Goal: Task Accomplishment & Management: Manage account settings

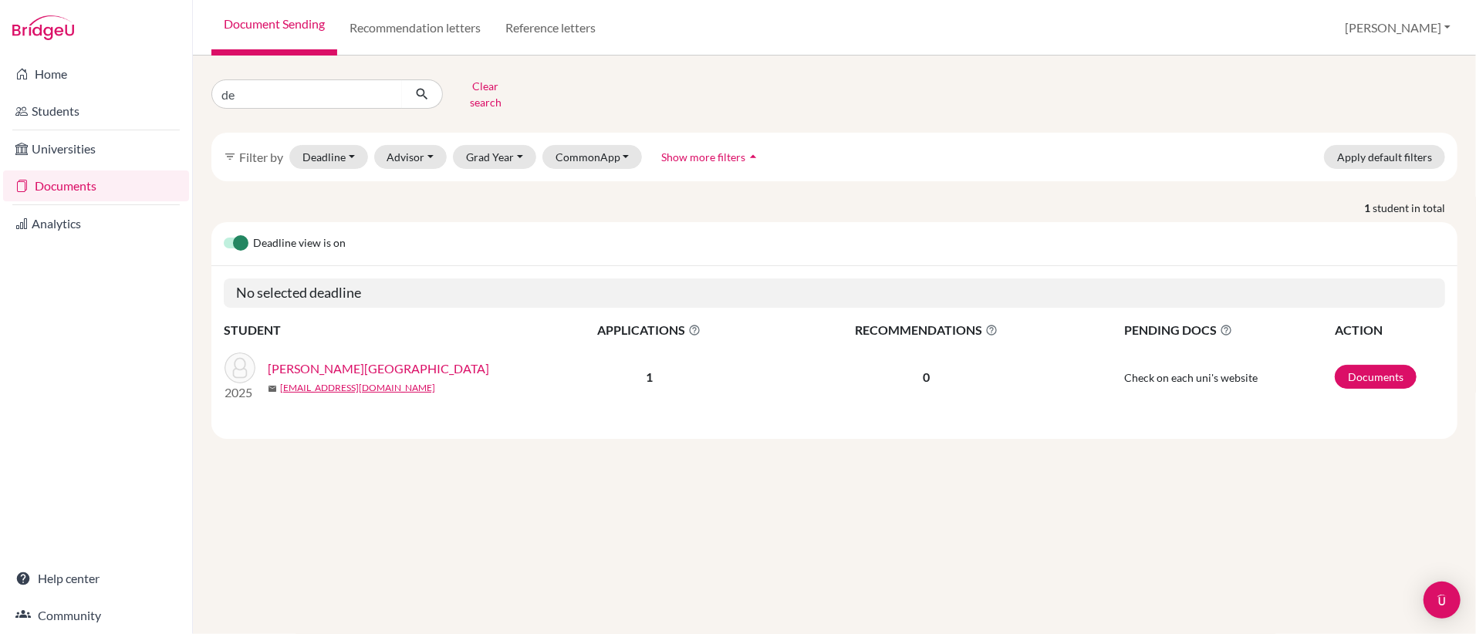
type input "d"
type input "[PERSON_NAME]"
click button "submit" at bounding box center [422, 93] width 41 height 29
click at [1390, 381] on link "Documents" at bounding box center [1376, 377] width 82 height 24
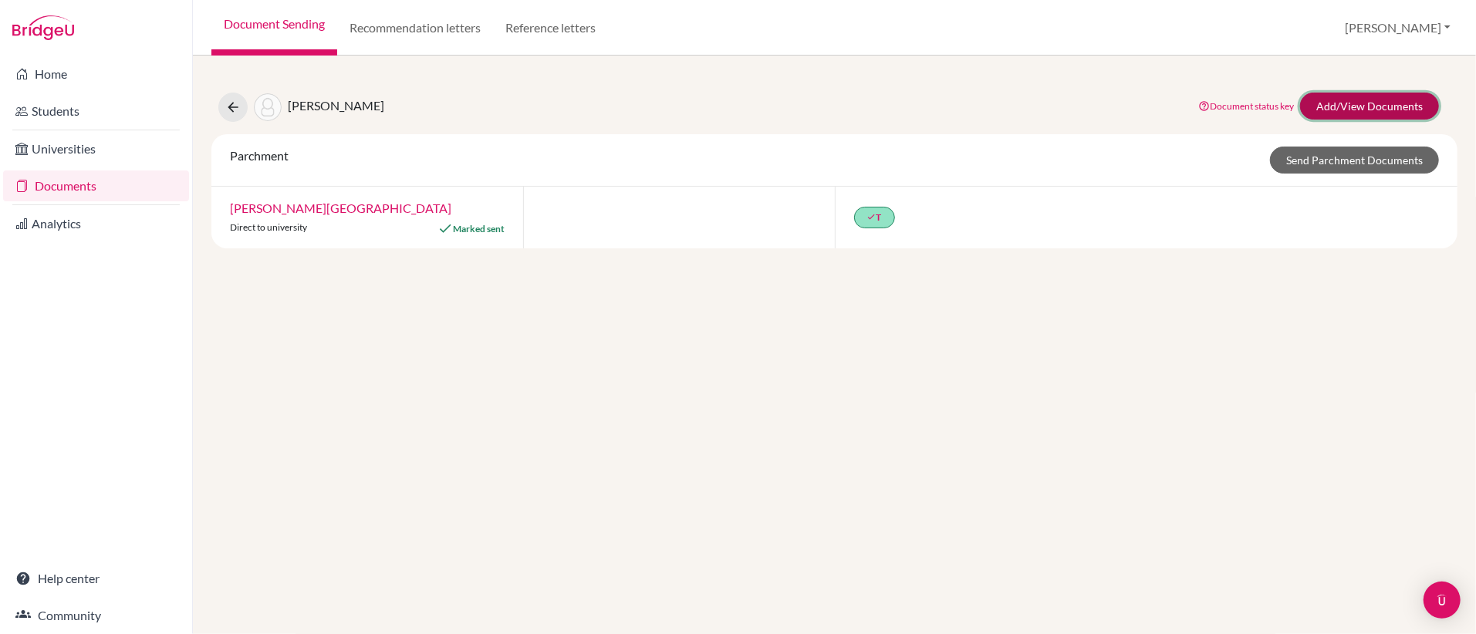
click at [1343, 102] on link "Add/View Documents" at bounding box center [1369, 106] width 139 height 27
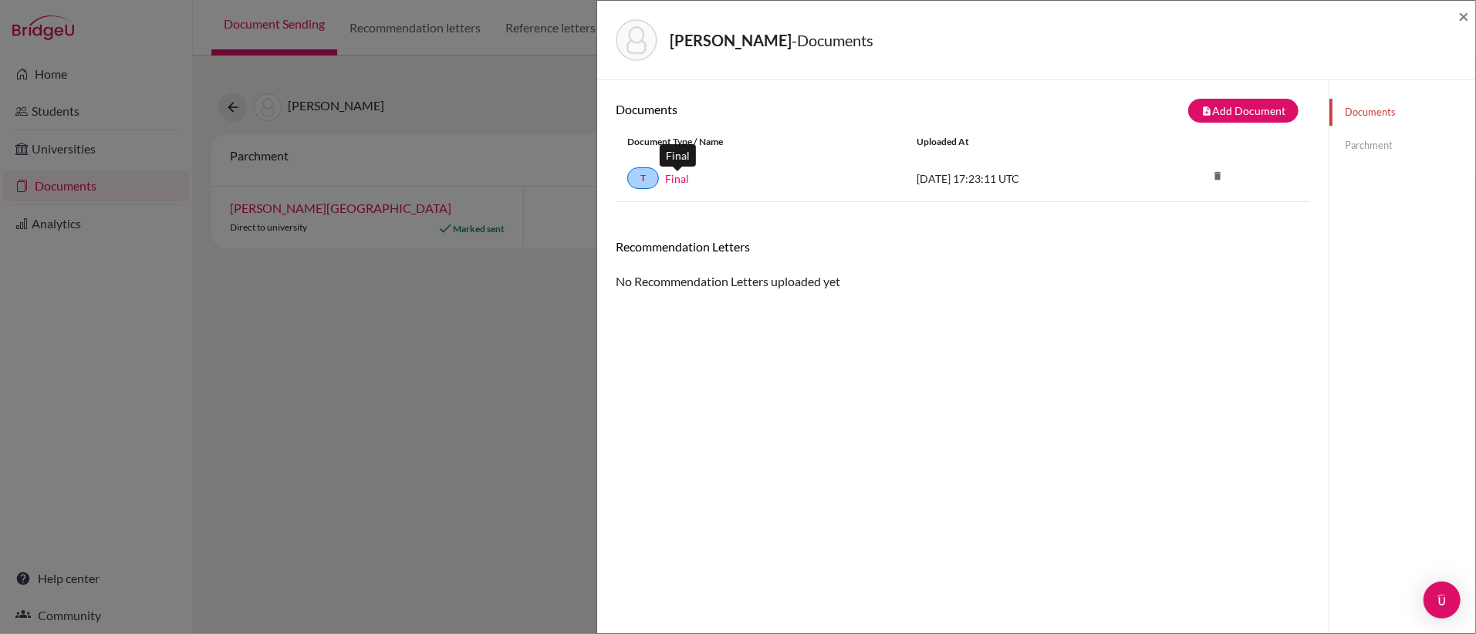
click at [680, 179] on link "Final" at bounding box center [677, 179] width 24 height 16
click at [1468, 13] on span "×" at bounding box center [1463, 16] width 11 height 22
